Goal: Answer question/provide support: Share knowledge or assist other users

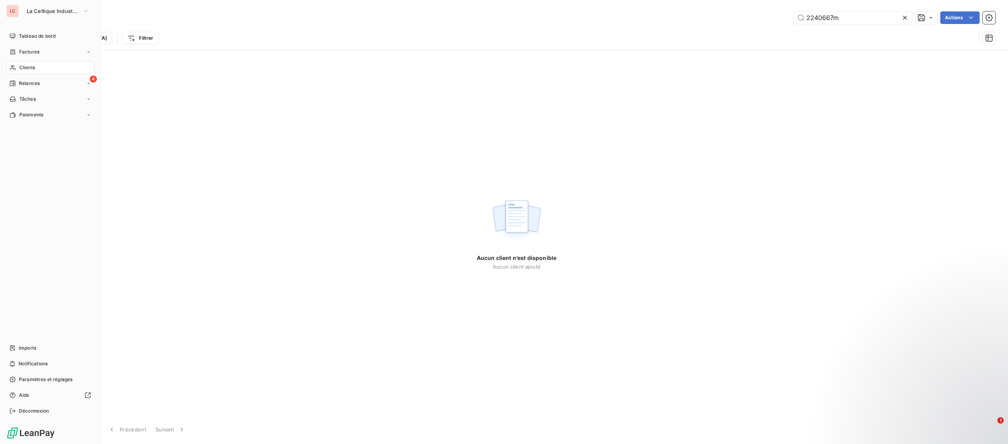
click at [25, 66] on span "Clients" at bounding box center [27, 67] width 16 height 7
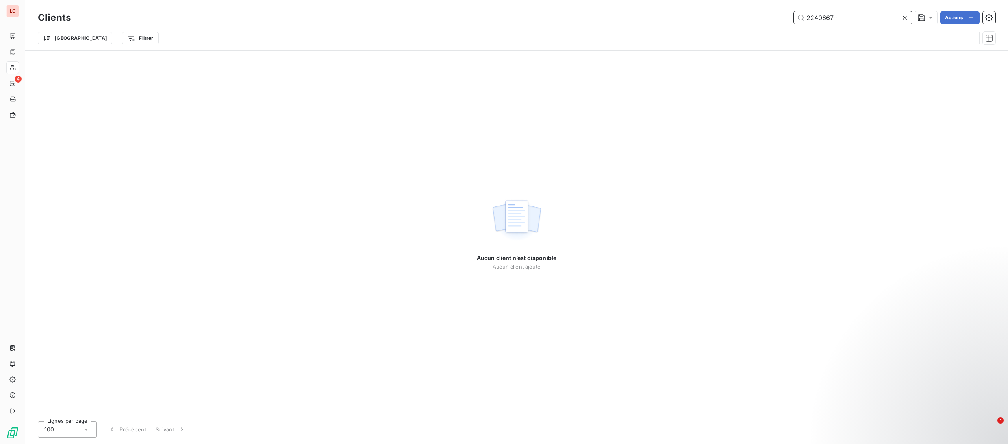
click at [871, 20] on input "2240667m" at bounding box center [853, 17] width 118 height 13
drag, startPoint x: 689, startPoint y: 16, endPoint x: 613, endPoint y: 14, distance: 76.0
click at [794, 14] on input "2240667m" at bounding box center [853, 17] width 118 height 13
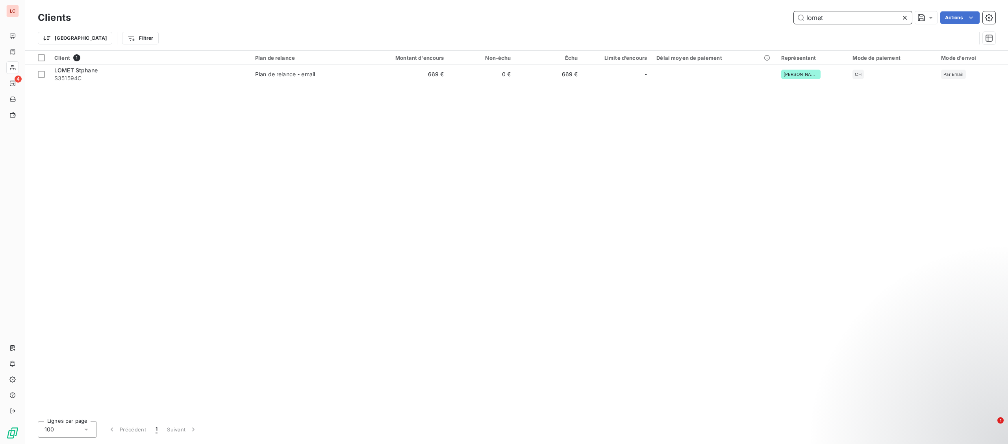
type input "lomet"
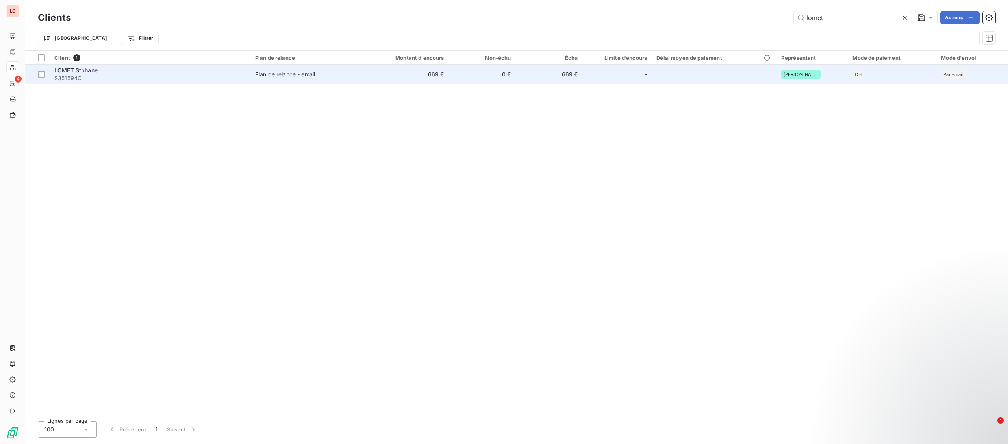
drag, startPoint x: 164, startPoint y: 84, endPoint x: 167, endPoint y: 79, distance: 6.2
click at [164, 83] on table "Client 1 Plan de relance Montant d'encours Non-échu Échu Limite d’encours Délai…" at bounding box center [516, 67] width 983 height 33
drag, startPoint x: 170, startPoint y: 76, endPoint x: 165, endPoint y: 70, distance: 7.3
click at [170, 75] on span "S351594C" at bounding box center [149, 78] width 191 height 8
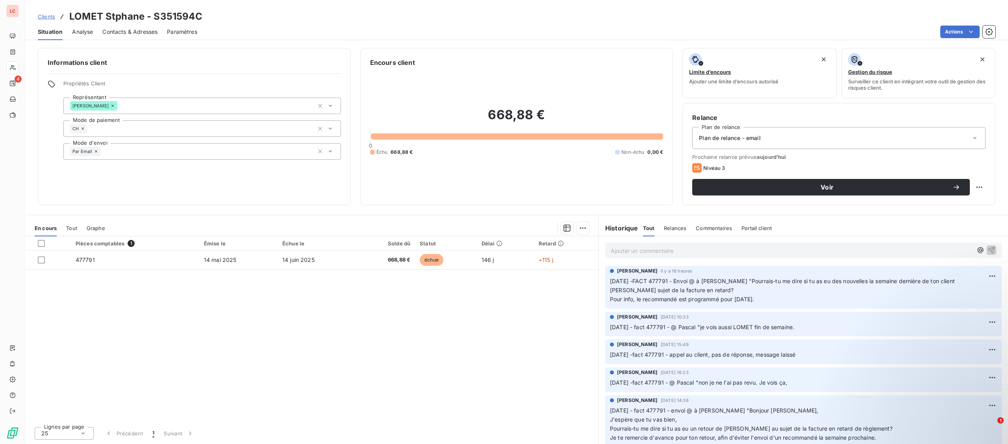
click at [639, 262] on div "Ajouter un commentaire ﻿" at bounding box center [803, 251] width 409 height 28
click at [650, 253] on p "Ajouter un commentaire ﻿" at bounding box center [792, 251] width 362 height 10
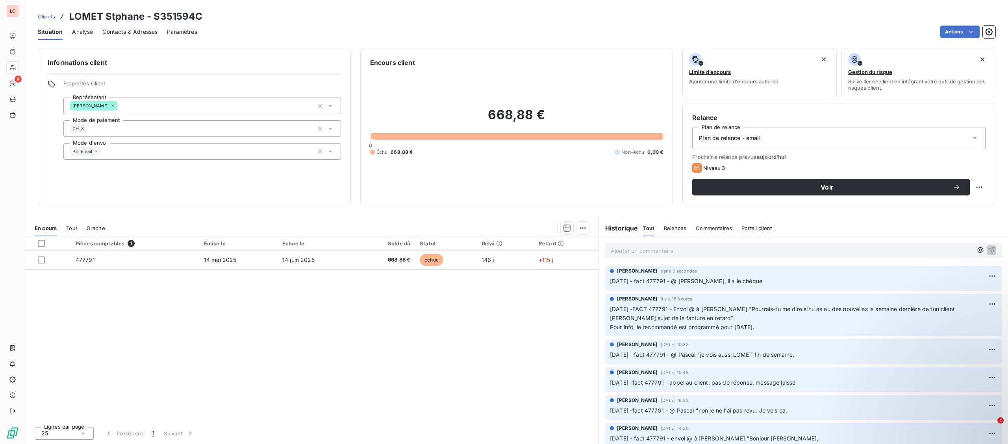
click at [980, 187] on html "LC 4 Clients LOMET Stphane - S351594C Situation Analyse Contacts & Adresses Par…" at bounding box center [504, 222] width 1008 height 444
drag, startPoint x: 966, startPoint y: 200, endPoint x: 953, endPoint y: 204, distance: 13.2
click at [966, 201] on div "Replanifier cette action" at bounding box center [946, 204] width 70 height 13
select select "9"
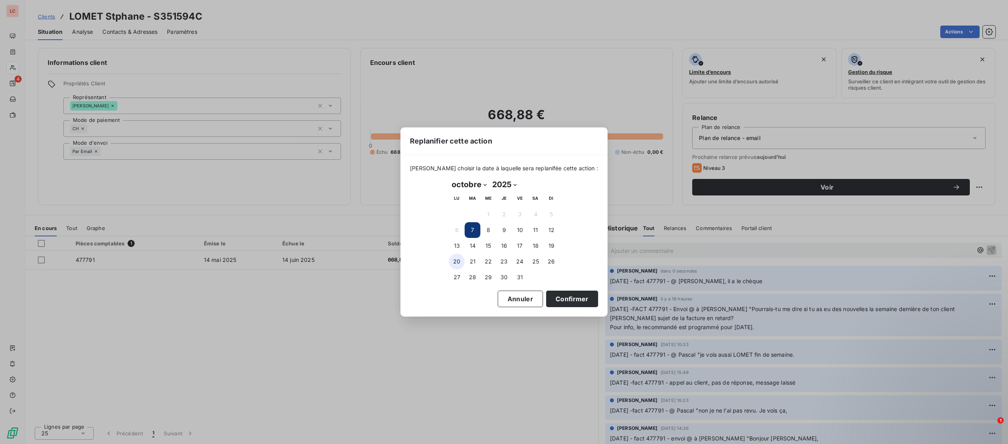
click at [464, 259] on button "20" at bounding box center [457, 262] width 16 height 16
click at [546, 302] on button "Confirmer" at bounding box center [572, 299] width 52 height 17
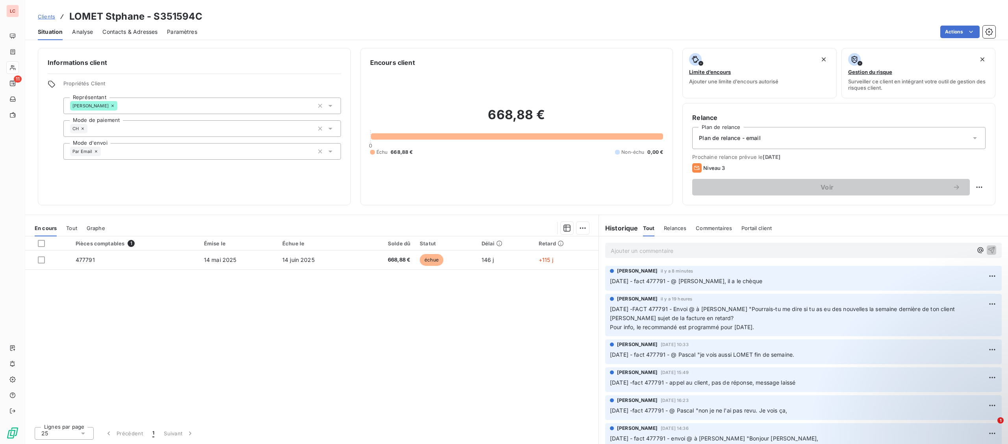
click at [752, 22] on div "Clients LOMET Stphane - S351594C" at bounding box center [516, 16] width 983 height 14
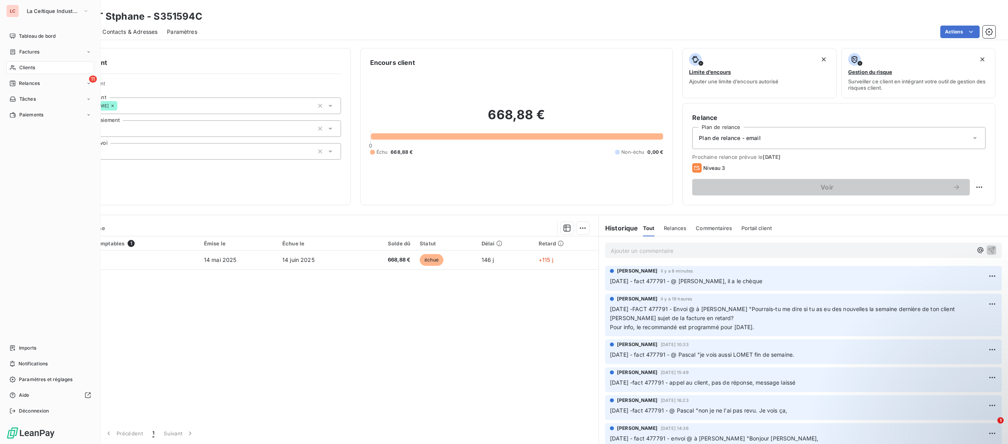
click at [13, 66] on icon at bounding box center [12, 68] width 7 height 6
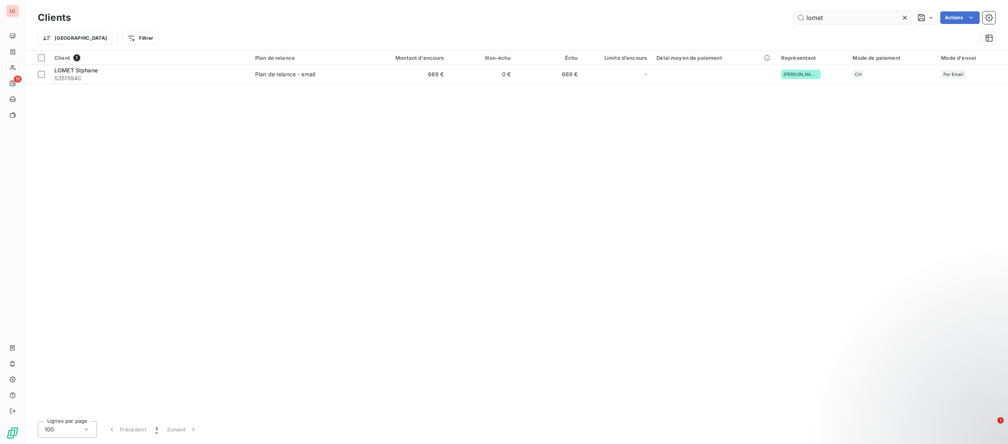
drag, startPoint x: 828, startPoint y: 15, endPoint x: 747, endPoint y: 18, distance: 81.1
click at [794, 18] on input "lomet" at bounding box center [853, 17] width 118 height 13
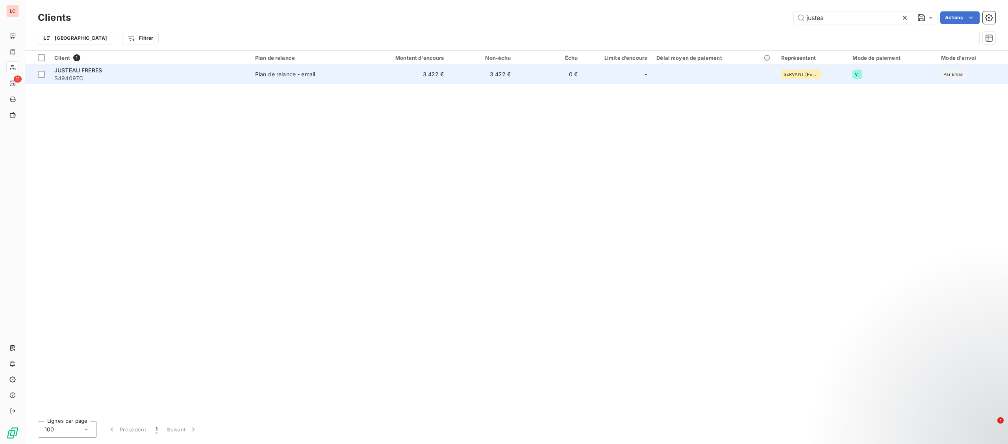
type input "justea"
click at [157, 71] on div "JUSTEAU FRERES" at bounding box center [149, 71] width 191 height 8
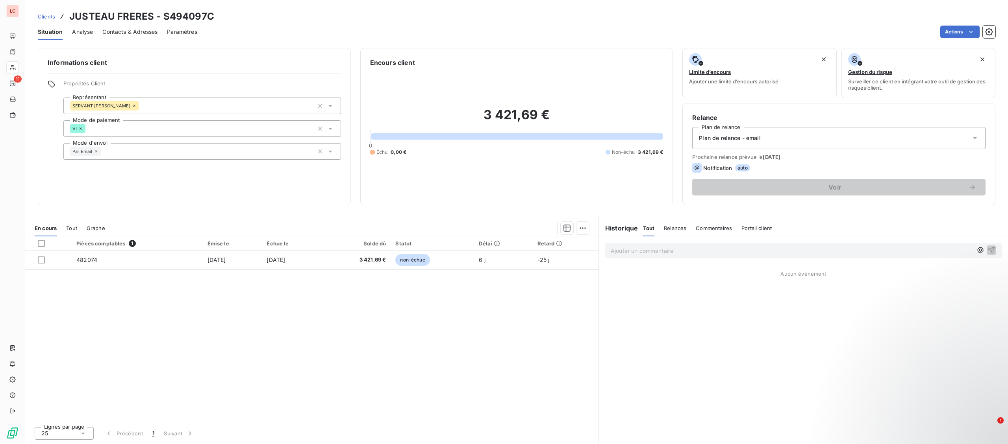
click at [647, 251] on p "Ajouter un commentaire ﻿" at bounding box center [792, 251] width 362 height 10
click at [760, 254] on p "[DATE] - fact 482074 @ client "" at bounding box center [792, 250] width 362 height 9
click at [761, 249] on p "[DATE] - fact 482074 @ client "" at bounding box center [792, 250] width 362 height 9
click at [780, 264] on p "Merci de votre compréhension." at bounding box center [792, 259] width 362 height 9
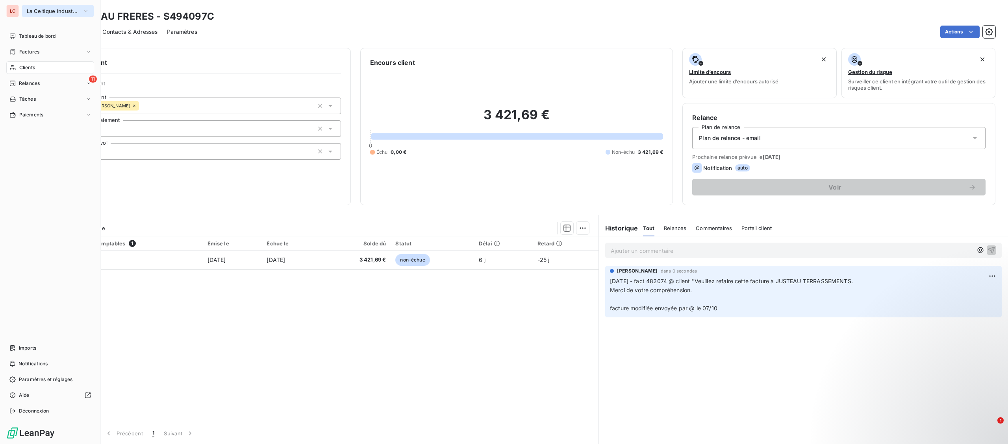
click at [36, 10] on span "La Celtique Industrielle" at bounding box center [53, 11] width 53 height 6
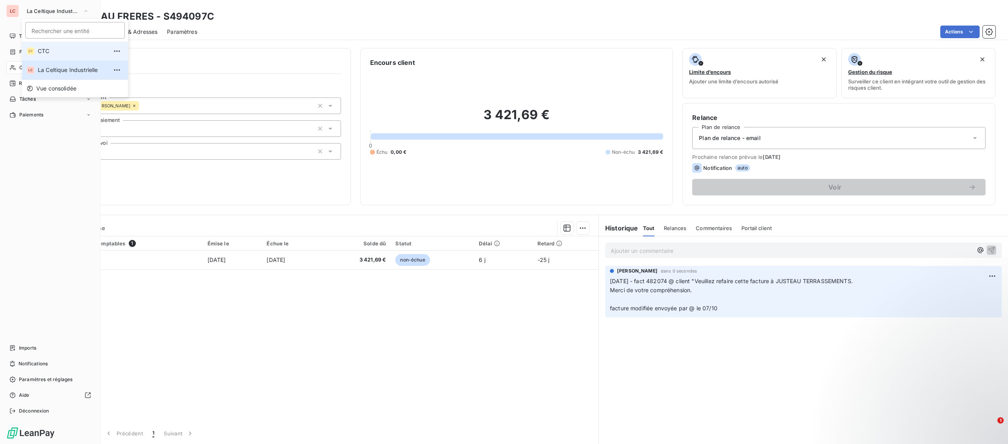
click at [50, 48] on span "CTC" at bounding box center [73, 51] width 70 height 8
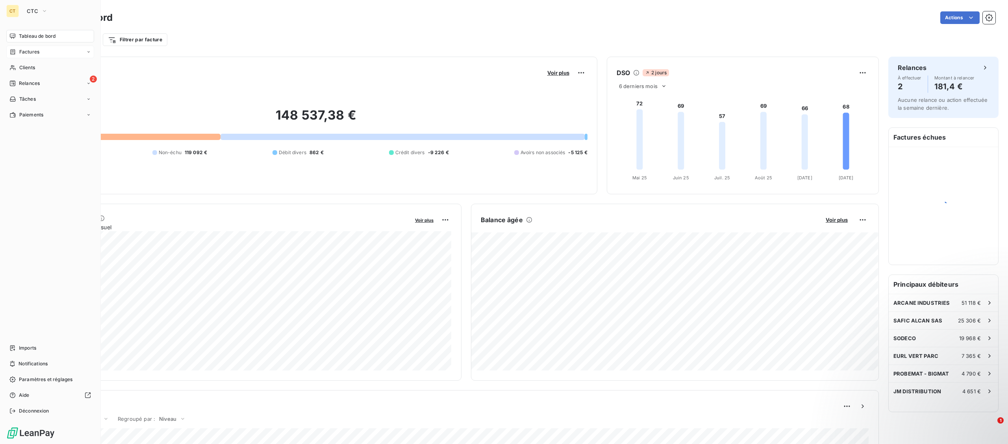
click at [44, 55] on div "Factures" at bounding box center [50, 52] width 88 height 13
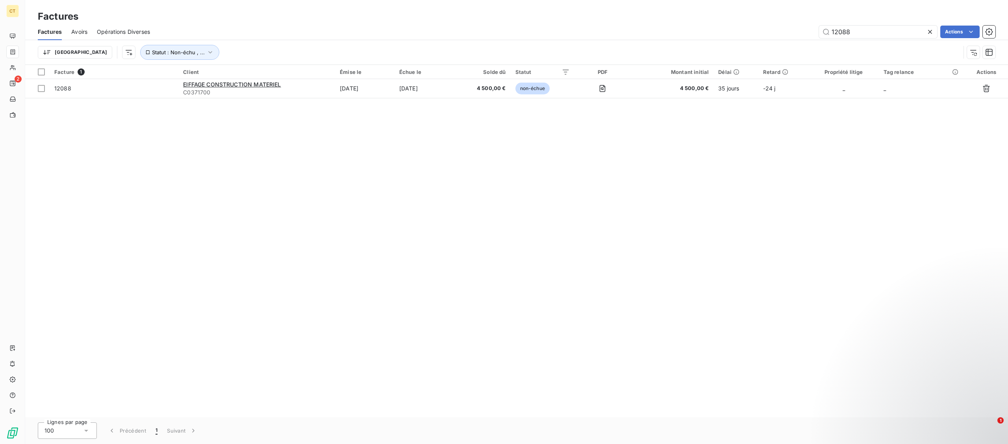
drag, startPoint x: 850, startPoint y: 31, endPoint x: 794, endPoint y: 30, distance: 56.3
click at [819, 30] on input "12088" at bounding box center [878, 32] width 118 height 13
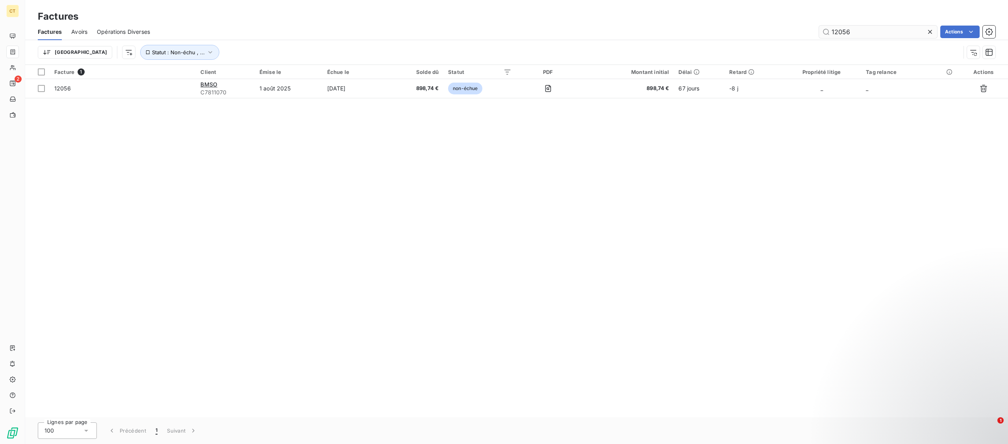
click at [858, 31] on input "12056" at bounding box center [878, 32] width 118 height 13
click at [832, 30] on input "12056" at bounding box center [878, 32] width 118 height 13
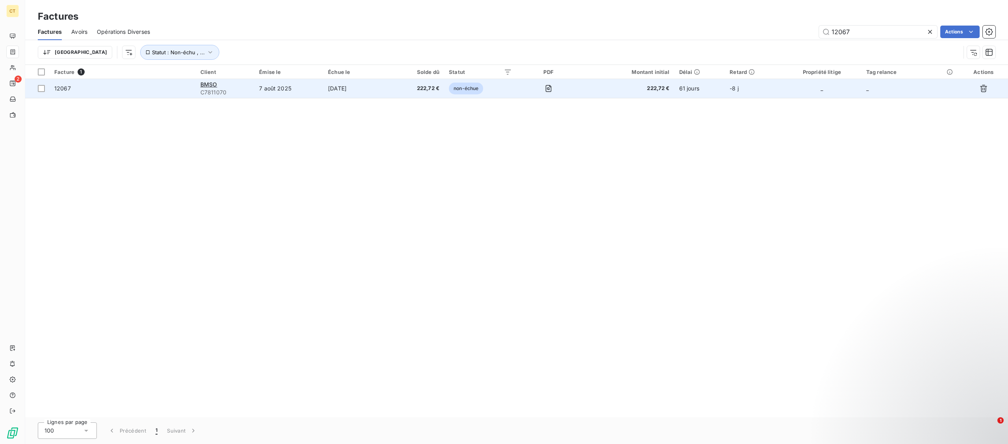
type input "12067"
click at [149, 87] on span "12067" at bounding box center [122, 89] width 137 height 8
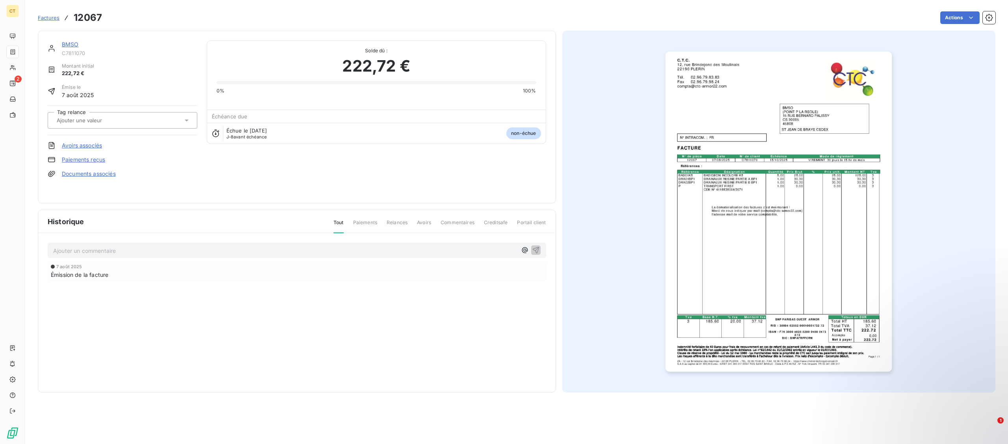
click at [64, 39] on div "BMSO C7811070 Montant initial 222,72 € Émise le [DATE] Tag relance Avoirs assoc…" at bounding box center [297, 117] width 518 height 173
click at [63, 44] on link "BMSO" at bounding box center [70, 44] width 17 height 7
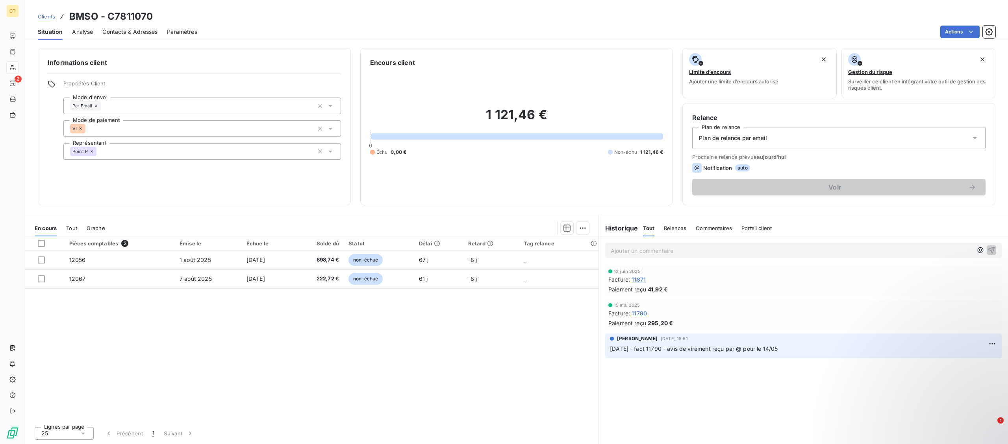
click at [676, 258] on div "Ajouter un commentaire ﻿" at bounding box center [803, 250] width 396 height 15
click at [678, 254] on p "Ajouter un commentaire ﻿" at bounding box center [792, 251] width 362 height 10
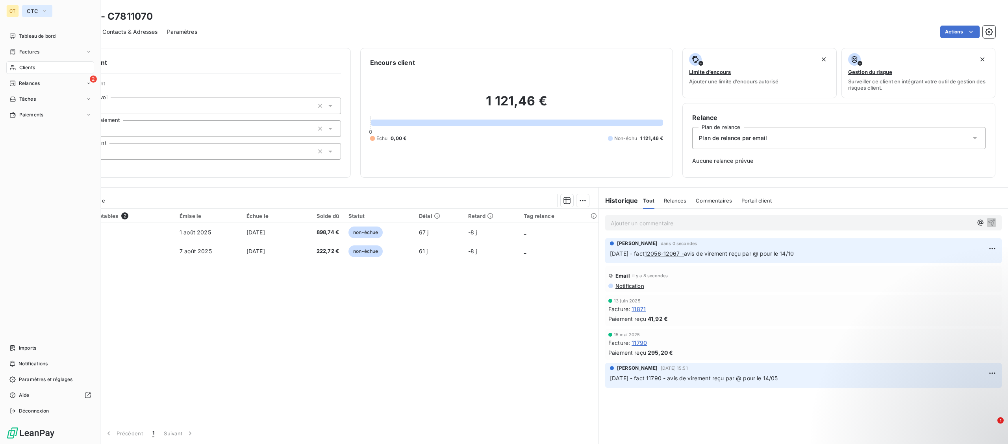
click at [39, 8] on button "CTC" at bounding box center [37, 11] width 30 height 13
click at [49, 66] on span "La Celtique Industrielle" at bounding box center [73, 70] width 70 height 8
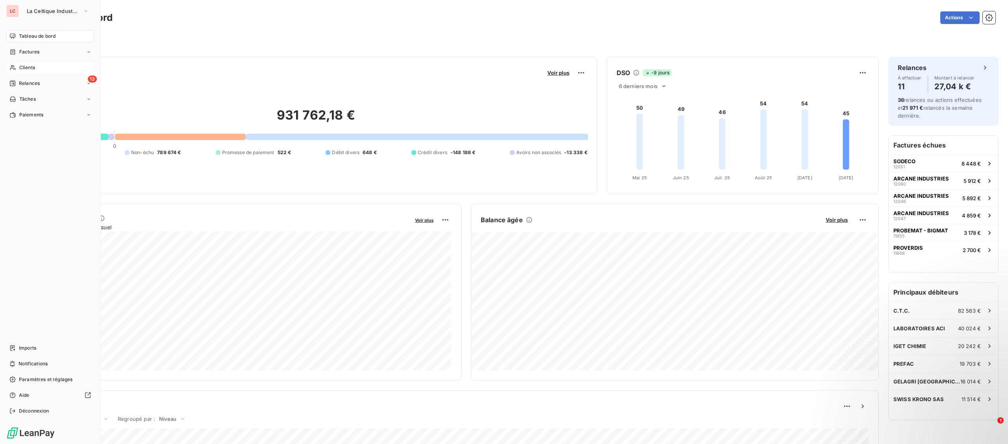
click at [19, 68] on span "Clients" at bounding box center [27, 67] width 16 height 7
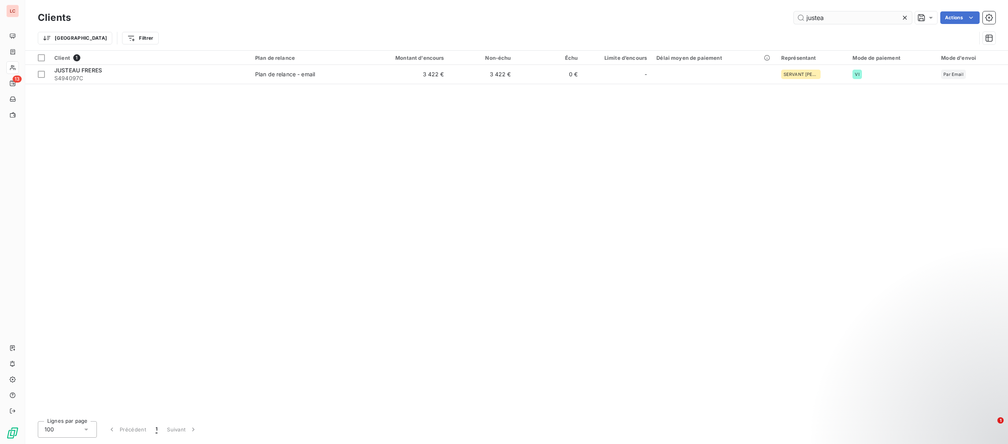
drag, startPoint x: 848, startPoint y: 13, endPoint x: 731, endPoint y: 11, distance: 116.6
click at [794, 11] on input "justea" at bounding box center [853, 17] width 118 height 13
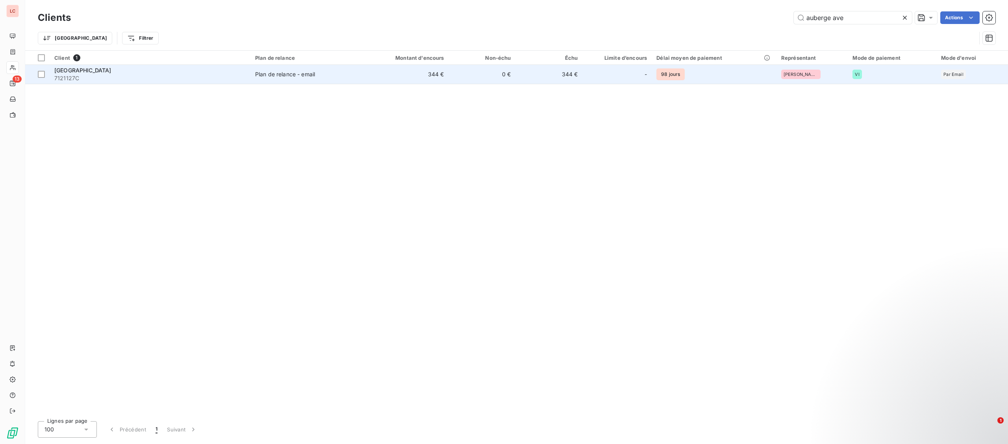
type input "auberge ave"
click at [156, 72] on div "[GEOGRAPHIC_DATA]" at bounding box center [149, 71] width 191 height 8
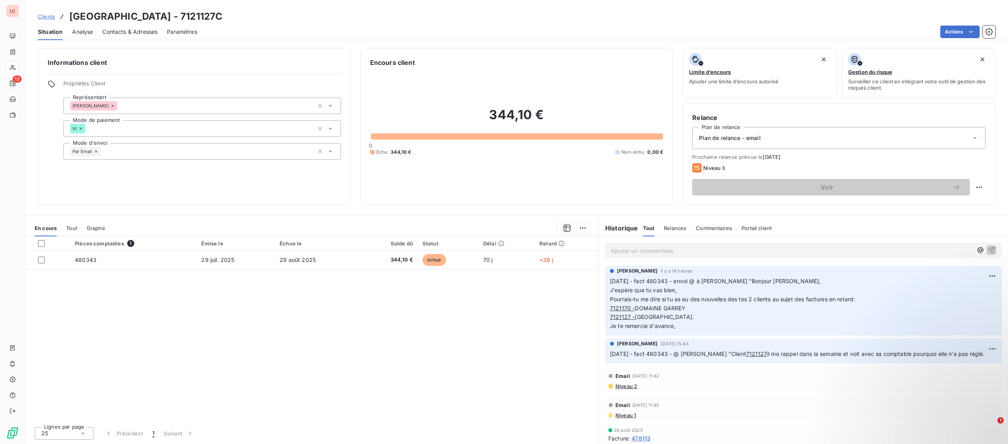
click at [670, 250] on p "Ajouter un commentaire ﻿" at bounding box center [792, 251] width 362 height 10
click at [725, 250] on p "[DATE] - fact 480343 - @ [PERSON_NAME] "" at bounding box center [792, 250] width 362 height 9
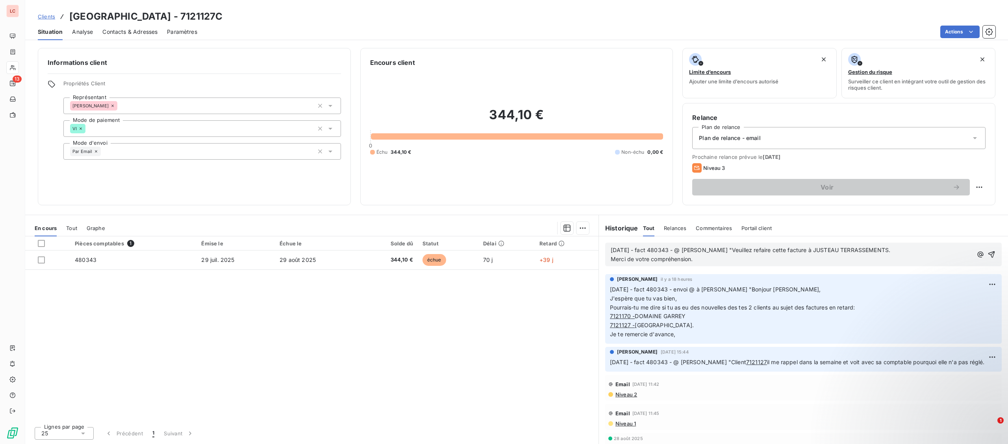
click at [885, 253] on p "[DATE] - fact 480343 - @ [PERSON_NAME] "Veuillez refaire cette facture à JUSTEA…" at bounding box center [792, 250] width 362 height 9
drag, startPoint x: 869, startPoint y: 252, endPoint x: 687, endPoint y: 251, distance: 182.3
click at [687, 251] on p "[DATE] - fact 480343 - @ [PERSON_NAME] "Veuillez refaire cette facture à JUSTEA…" at bounding box center [792, 250] width 362 height 9
drag, startPoint x: 704, startPoint y: 259, endPoint x: 715, endPoint y: 252, distance: 13.9
click at [715, 252] on div "[DATE] - fact 480343 - @ [PERSON_NAME] "Veuillez refaire cette facture à JUSTEA…" at bounding box center [792, 255] width 362 height 18
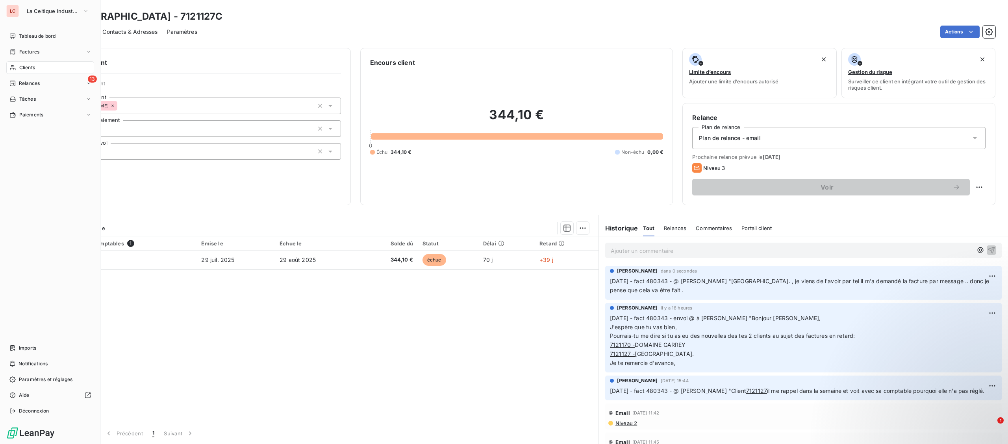
click at [22, 63] on div "Clients" at bounding box center [50, 67] width 88 height 13
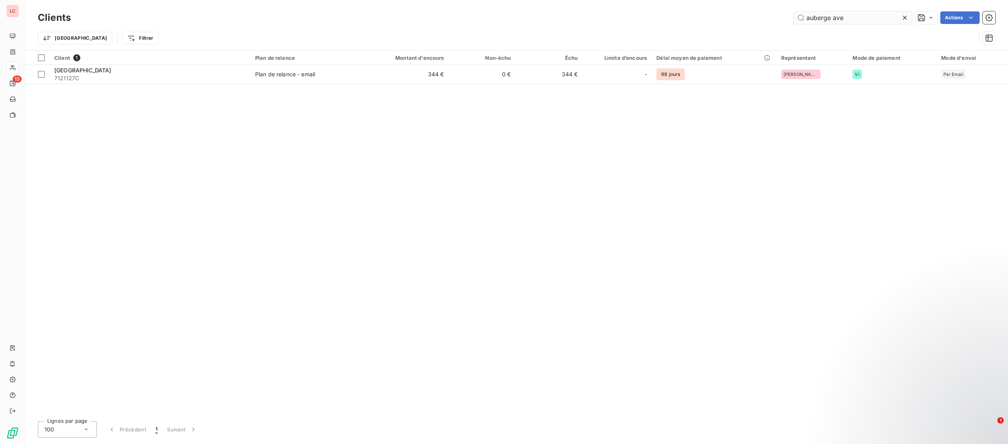
drag, startPoint x: 825, startPoint y: 16, endPoint x: 720, endPoint y: 19, distance: 105.1
click at [794, 19] on input "auberge ave" at bounding box center [853, 17] width 118 height 13
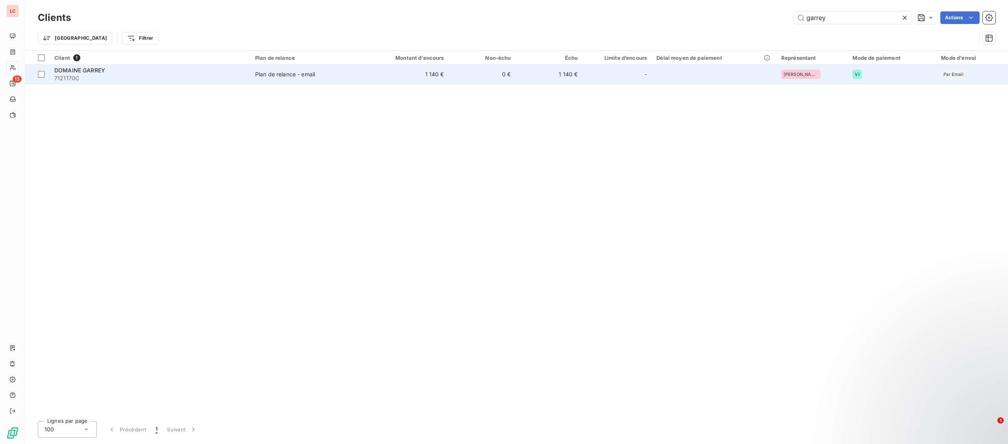
type input "garrey"
click at [194, 74] on div "DOMAINE GARREY" at bounding box center [149, 71] width 191 height 8
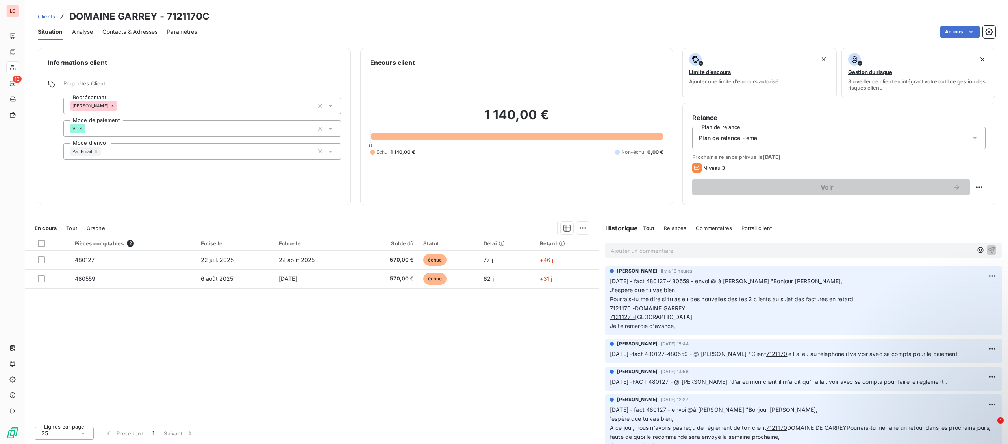
click at [691, 249] on p "Ajouter un commentaire ﻿" at bounding box center [792, 251] width 362 height 10
click at [747, 250] on p "[DATE] - fact 480127 -480559 - @ [PERSON_NAME] "" at bounding box center [792, 250] width 362 height 9
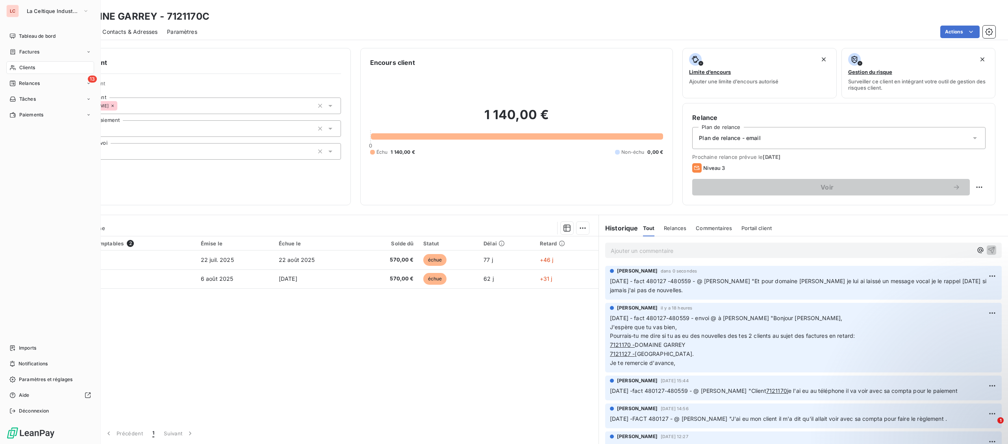
click at [18, 67] on div "Clients" at bounding box center [50, 67] width 88 height 13
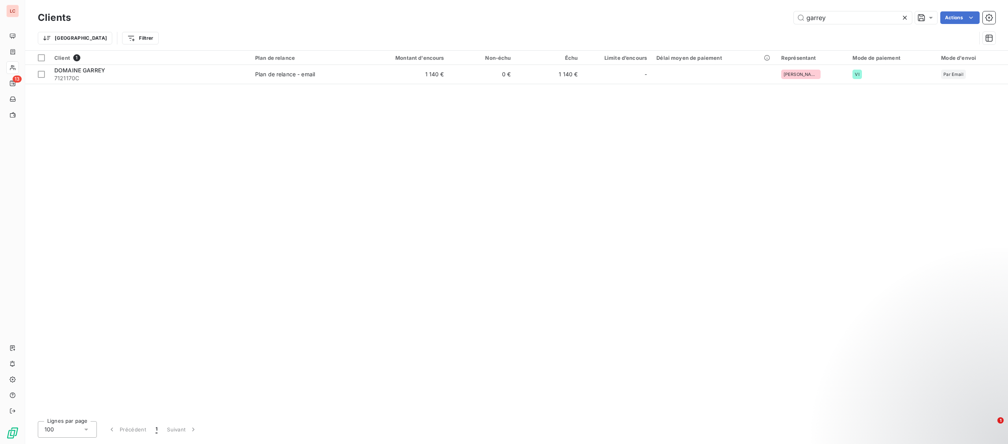
drag, startPoint x: 798, startPoint y: 19, endPoint x: 691, endPoint y: 17, distance: 107.1
click at [794, 17] on input "garrey" at bounding box center [853, 17] width 118 height 13
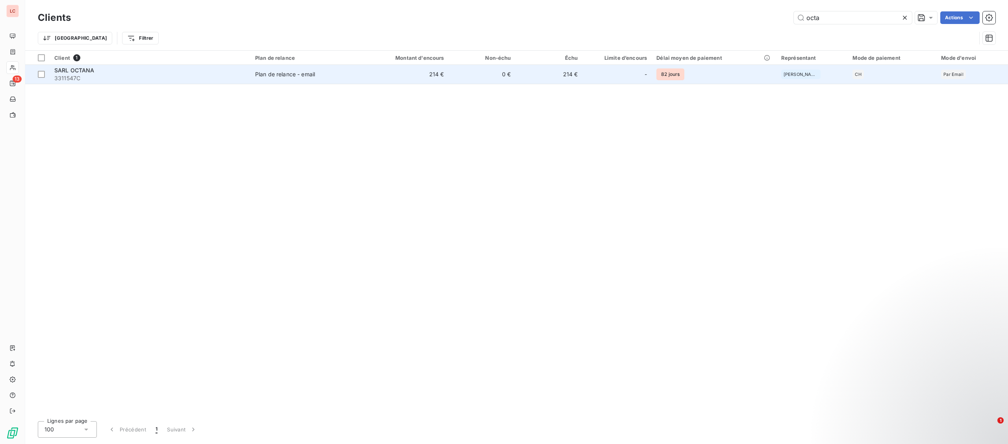
type input "octa"
click at [159, 82] on td "SARL OCTANA 3311547C" at bounding box center [150, 74] width 201 height 19
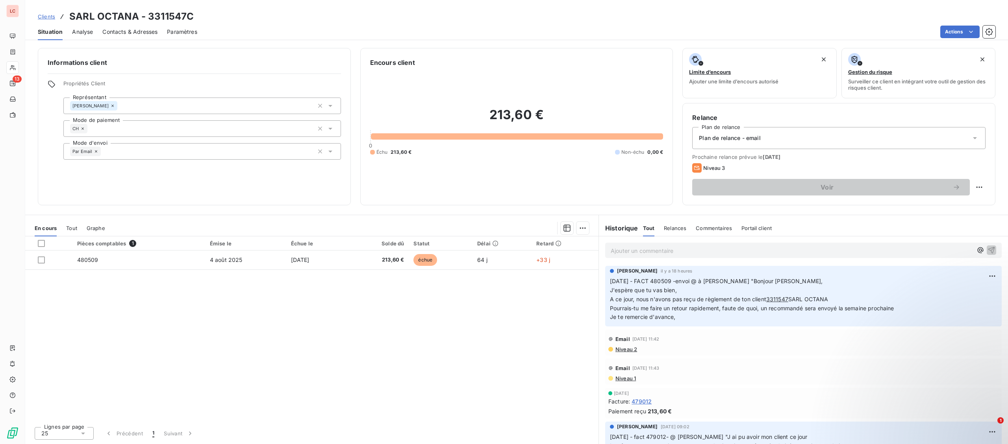
click at [690, 253] on p "Ajouter un commentaire ﻿" at bounding box center [792, 251] width 362 height 10
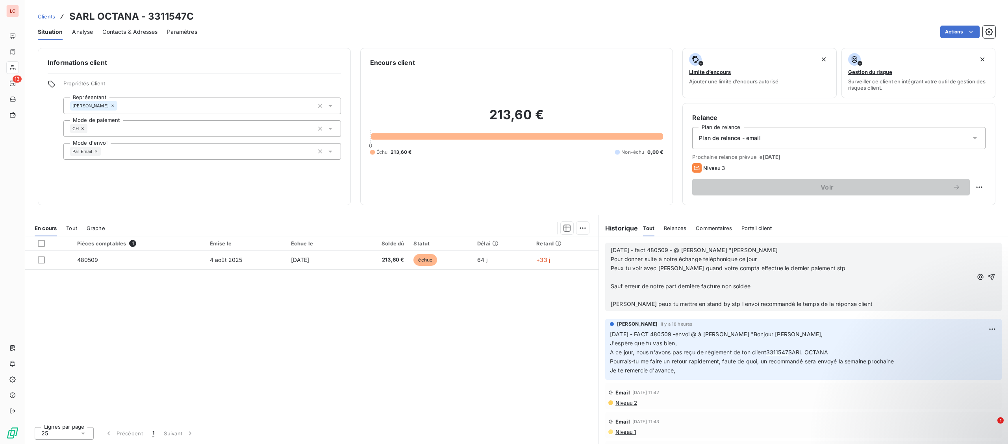
click at [750, 281] on p "﻿" at bounding box center [792, 277] width 362 height 9
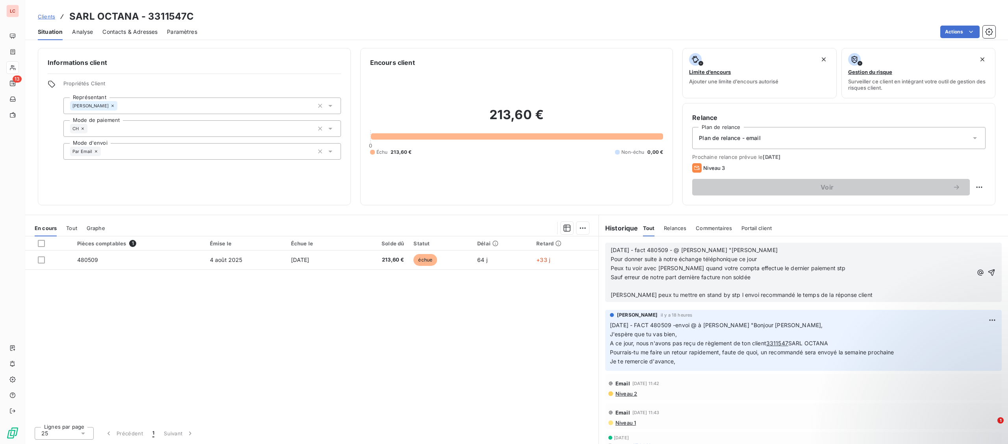
click at [752, 287] on p "﻿" at bounding box center [792, 286] width 362 height 9
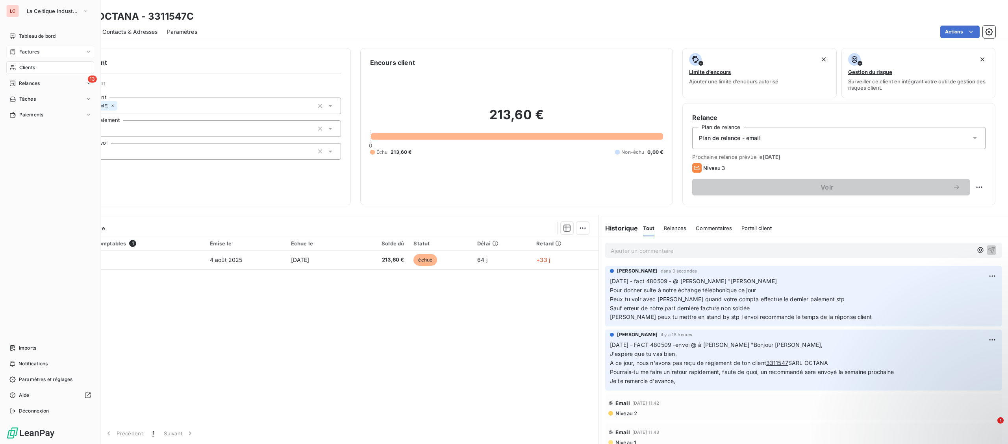
click at [17, 51] on div "Factures" at bounding box center [24, 51] width 30 height 7
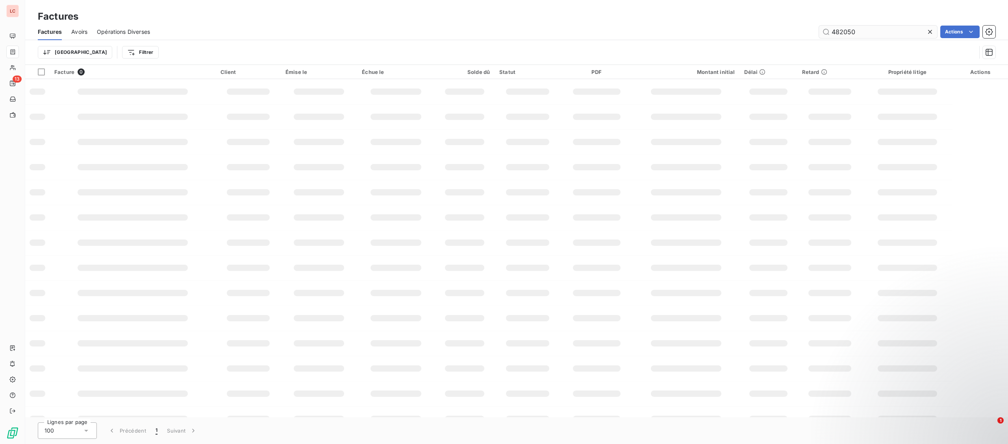
drag, startPoint x: 872, startPoint y: 33, endPoint x: 745, endPoint y: 36, distance: 126.8
click at [819, 36] on input "482050" at bounding box center [878, 32] width 118 height 13
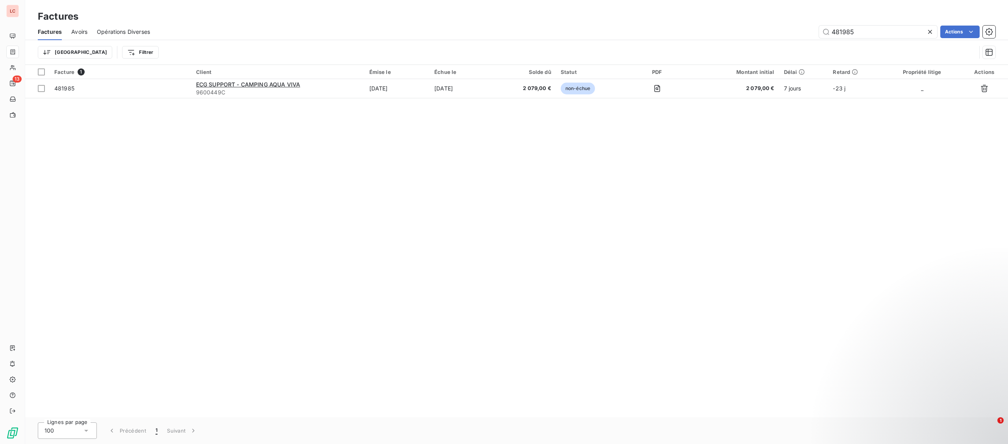
type input "481985"
drag, startPoint x: 805, startPoint y: 143, endPoint x: 701, endPoint y: 110, distance: 109.1
click at [804, 143] on div "Facture 1 Client Émise le Échue le Solde dû Statut PDF Montant initial Délai Re…" at bounding box center [516, 241] width 983 height 353
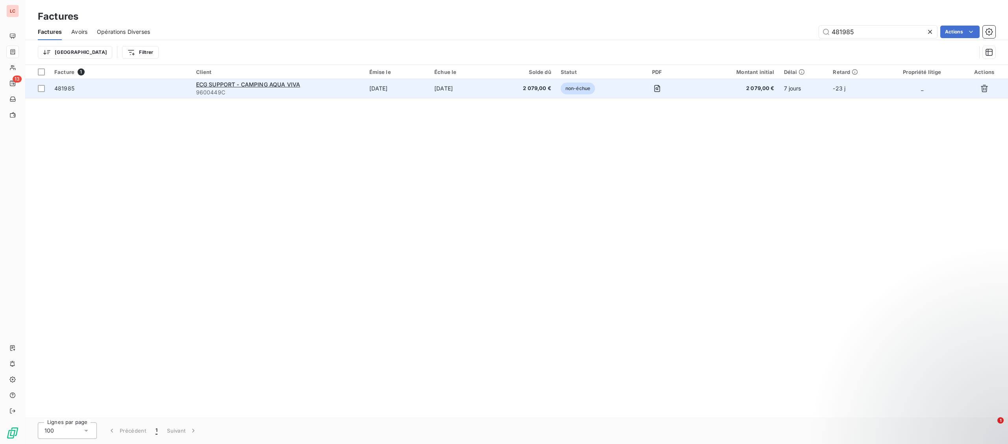
click at [250, 97] on td "ECG SUPPORT - CAMPING AQUA VIVA 9600449C" at bounding box center [277, 88] width 173 height 19
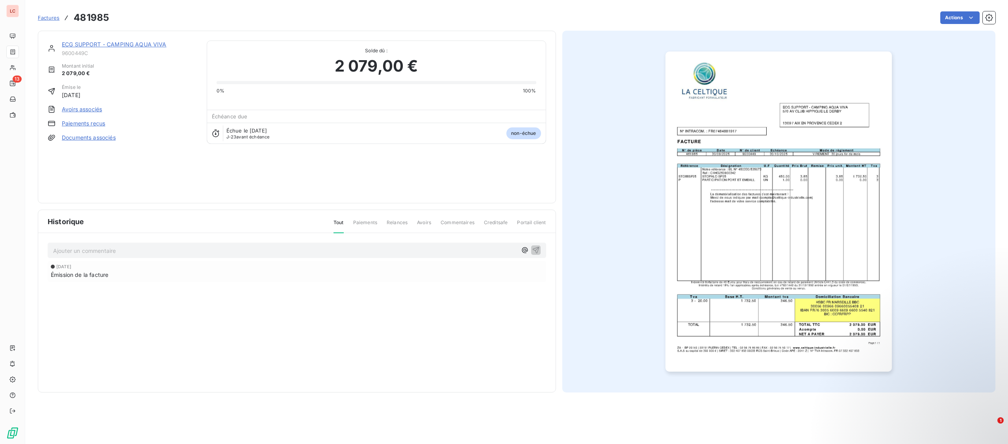
click at [142, 47] on link "ECG SUPPORT - CAMPING AQUA VIVA" at bounding box center [114, 44] width 105 height 7
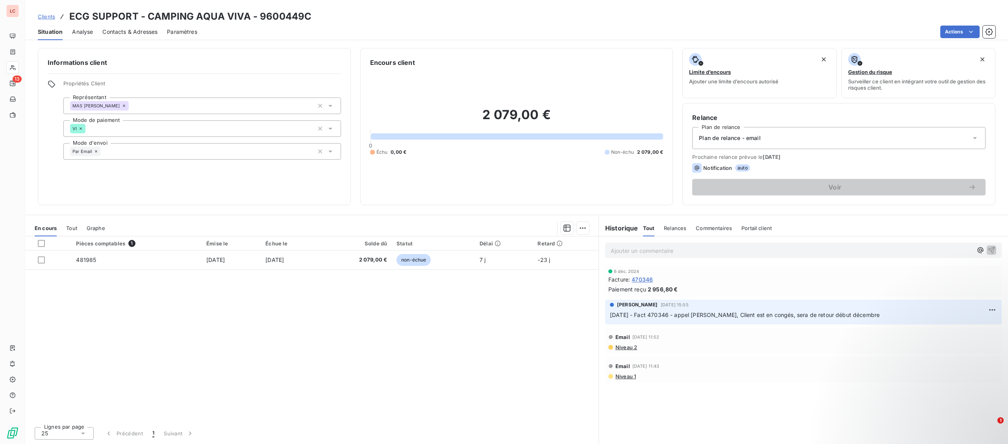
click at [676, 254] on p "Ajouter un commentaire ﻿" at bounding box center [792, 251] width 362 height 10
click at [747, 250] on div "[DATE] - fact 481985 - @○ client "" at bounding box center [803, 250] width 396 height 15
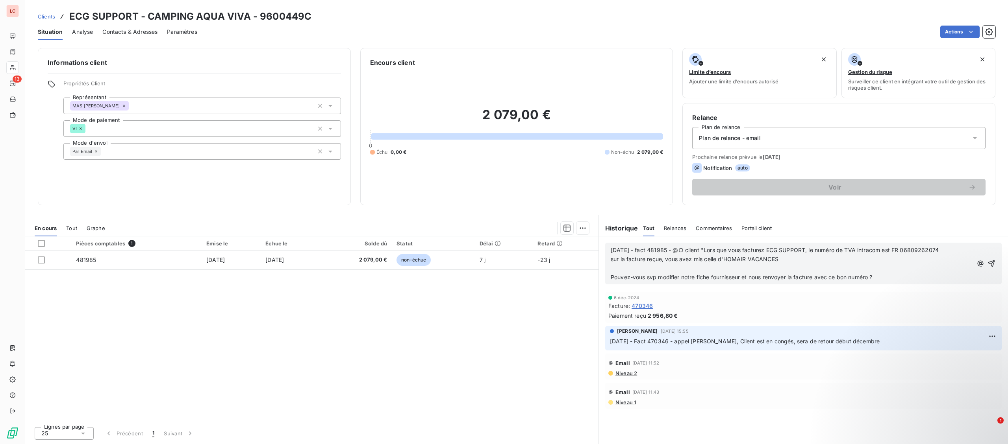
click at [781, 260] on p "sur la facture reçue, vous avez mis celle d'HOMAIR VACANCES" at bounding box center [792, 259] width 362 height 9
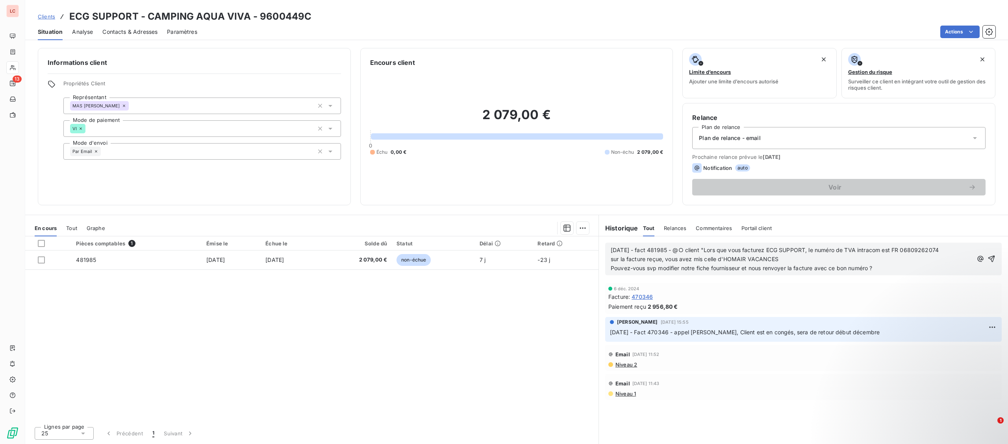
drag, startPoint x: 867, startPoint y: 269, endPoint x: 892, endPoint y: 269, distance: 24.4
click at [878, 270] on p "Pouvez-vous svp modifier notre fiche fournisseur et nous renvoyer la facture av…" at bounding box center [792, 268] width 362 height 9
click at [892, 269] on p "Pouvez-vous svp modifier notre fiche fournisseur et nous renvoyer la facture av…" at bounding box center [792, 268] width 362 height 9
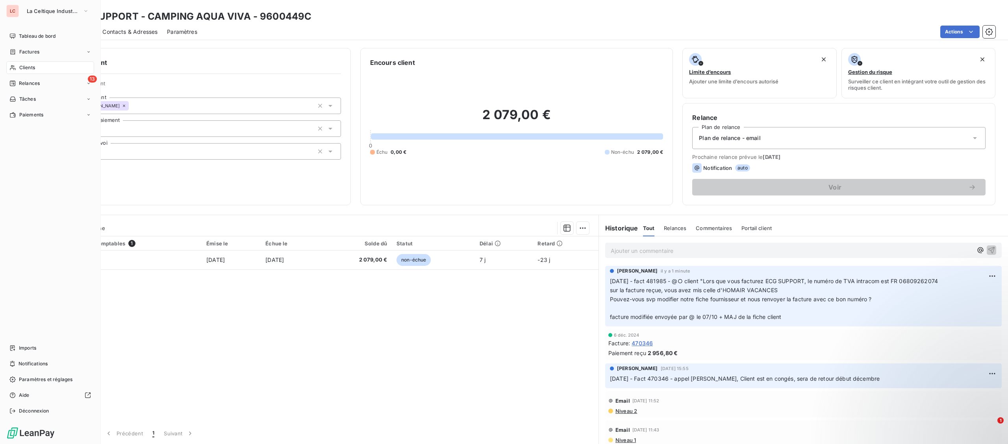
click at [37, 74] on div "Clients" at bounding box center [50, 67] width 88 height 13
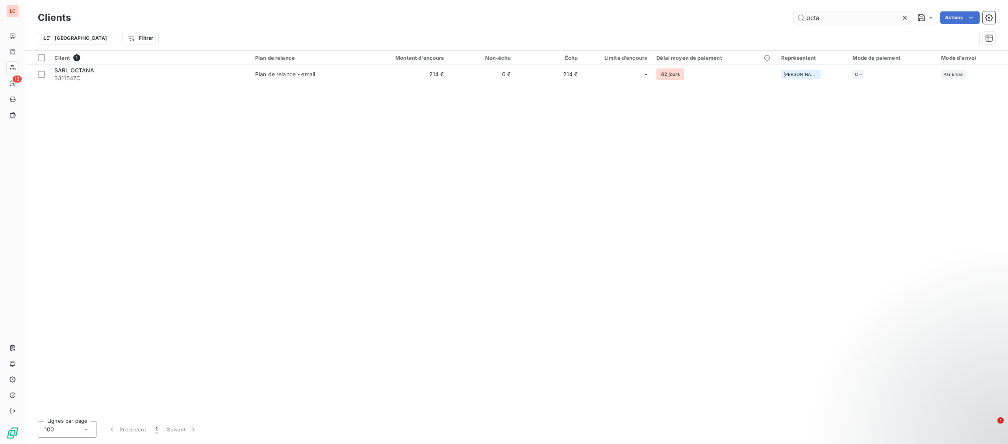
drag, startPoint x: 842, startPoint y: 20, endPoint x: 702, endPoint y: 17, distance: 139.8
click at [794, 17] on input "octa" at bounding box center [853, 17] width 118 height 13
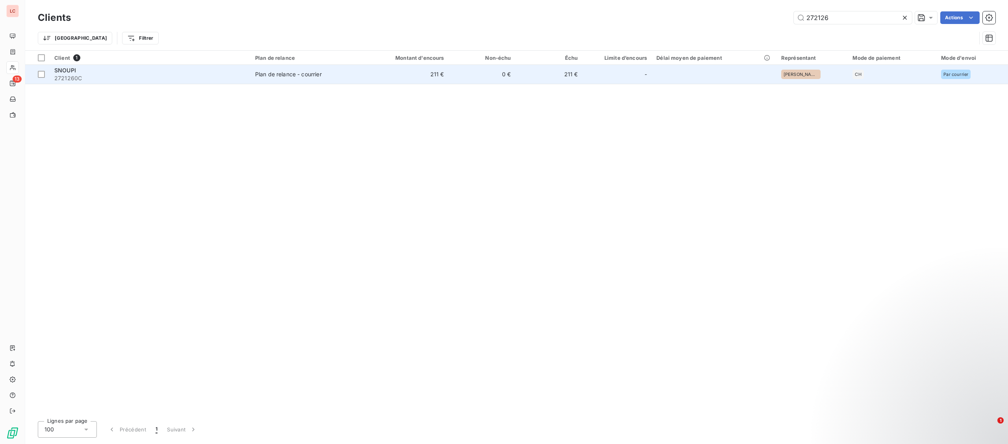
type input "272126"
click at [312, 70] on td "Plan de relance - courrier" at bounding box center [304, 74] width 109 height 19
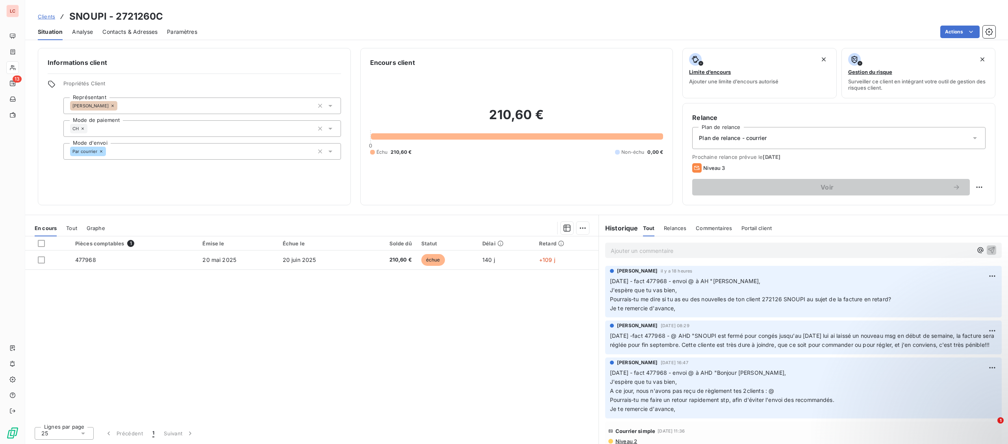
click at [704, 246] on div "Ajouter un commentaire ﻿" at bounding box center [792, 250] width 362 height 11
click at [705, 251] on p "Ajouter un commentaire ﻿" at bounding box center [792, 251] width 362 height 10
click at [723, 256] on div "[DATE] - fact 477968 - @ AH "" at bounding box center [803, 250] width 396 height 15
click at [724, 249] on p "[DATE] - fact 477968 - @ AH "" at bounding box center [792, 250] width 362 height 9
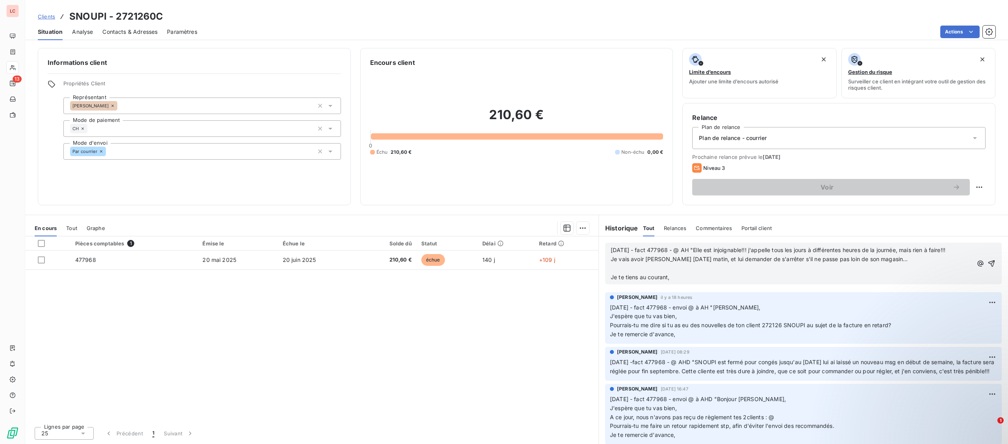
click at [724, 267] on p "﻿" at bounding box center [792, 268] width 362 height 9
